Goal: Task Accomplishment & Management: Use online tool/utility

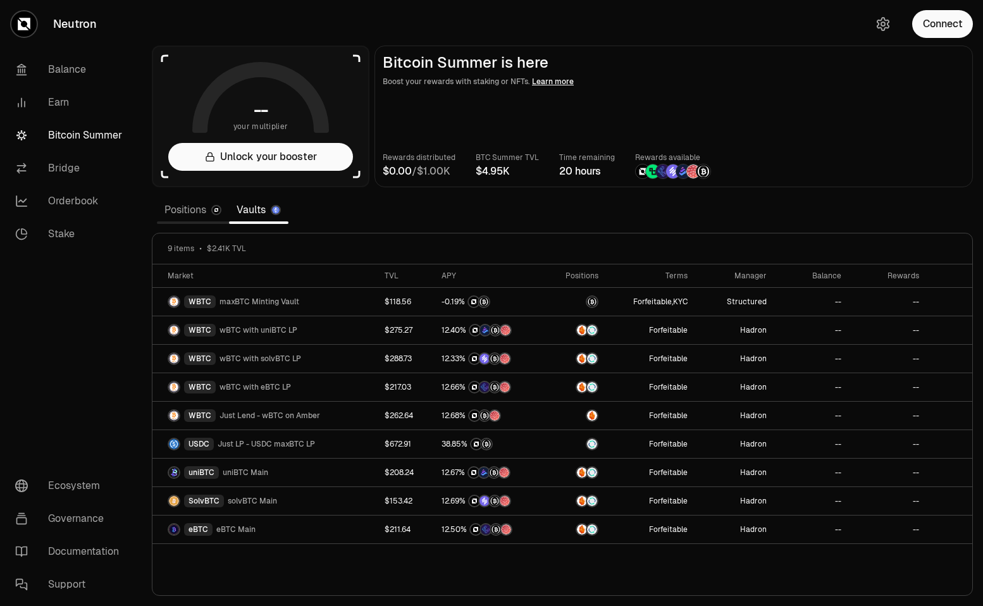
click at [188, 211] on link "Positions" at bounding box center [193, 209] width 72 height 25
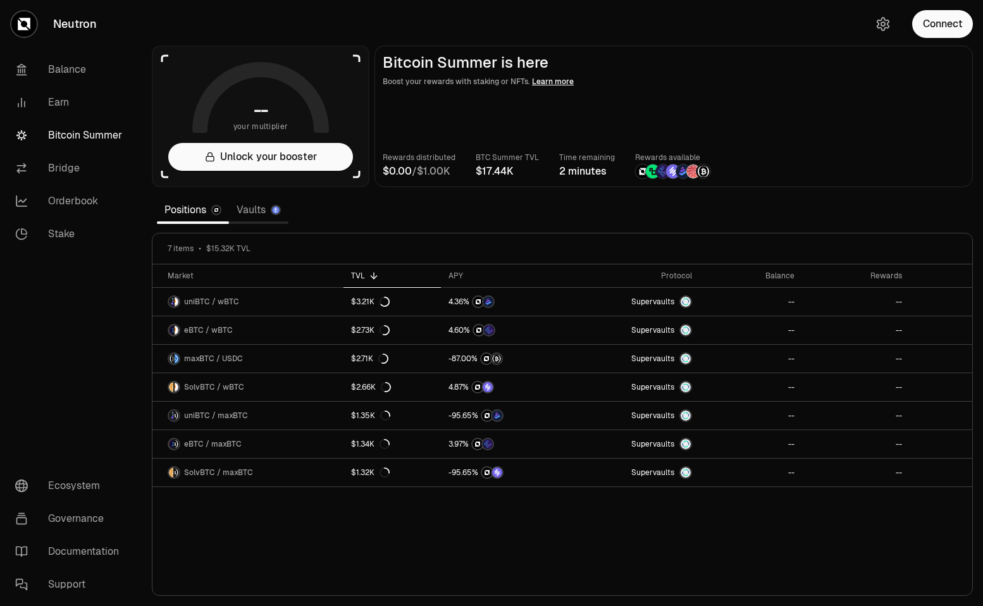
click at [253, 208] on link "Vaults" at bounding box center [258, 209] width 59 height 25
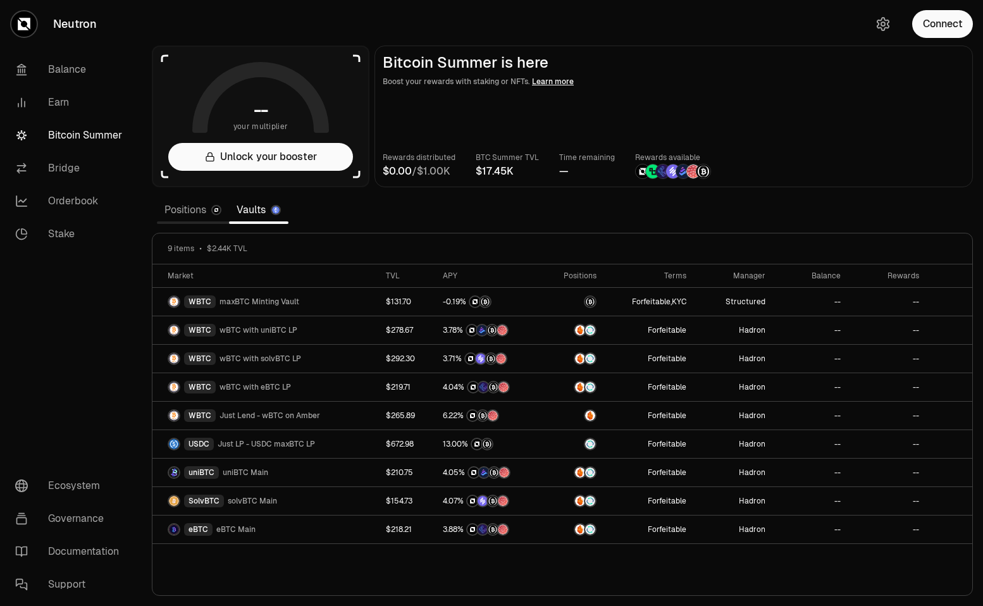
click at [196, 206] on link "Positions" at bounding box center [193, 209] width 72 height 25
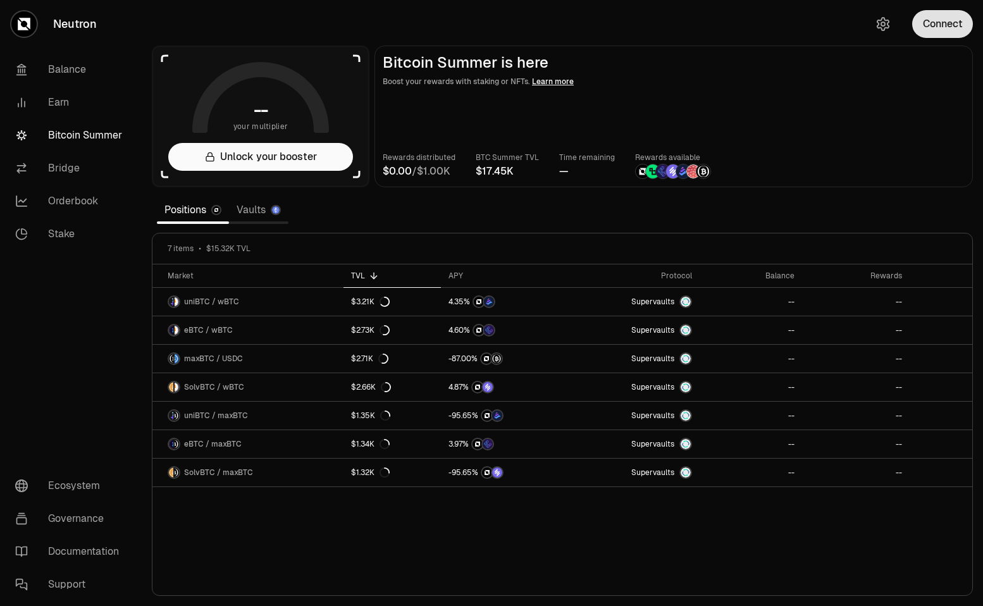
click at [941, 18] on button "Connect" at bounding box center [942, 24] width 61 height 28
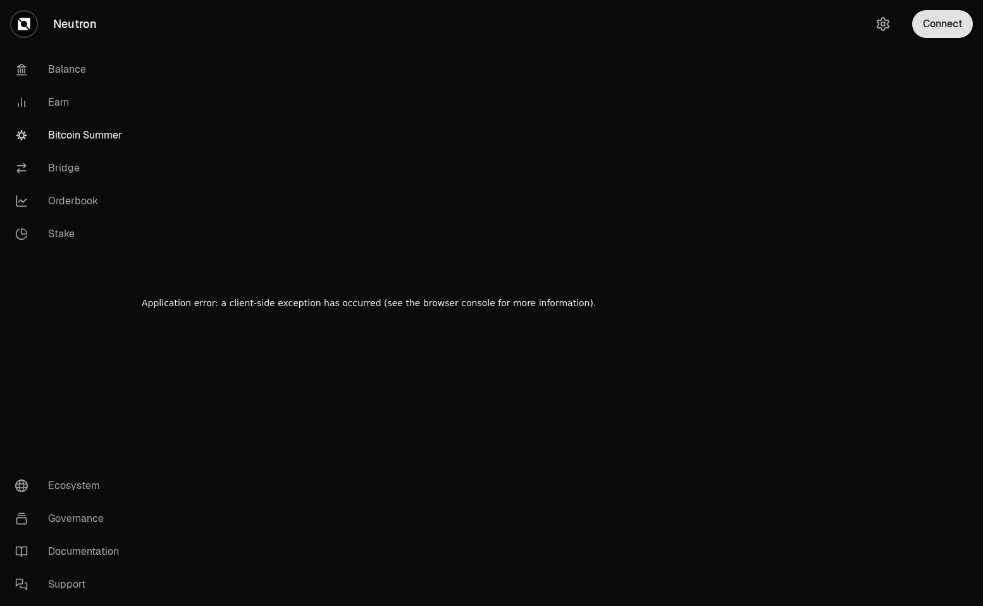
click at [932, 18] on button "Connect" at bounding box center [942, 24] width 61 height 28
